Goal: Task Accomplishment & Management: Manage account settings

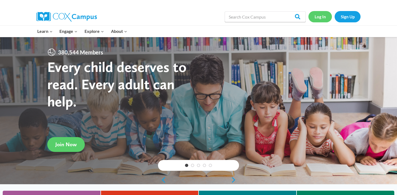
click at [318, 16] on link "Log In" at bounding box center [319, 16] width 23 height 11
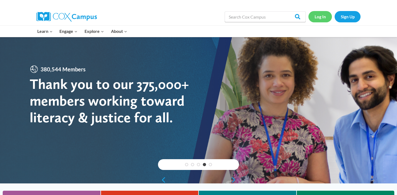
click at [318, 17] on link "Log In" at bounding box center [319, 16] width 23 height 11
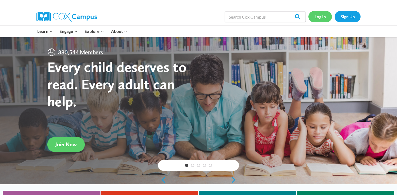
click at [324, 19] on link "Log In" at bounding box center [319, 16] width 23 height 11
click at [319, 19] on link "Log In" at bounding box center [319, 16] width 23 height 11
